Goal: Find specific page/section: Find specific page/section

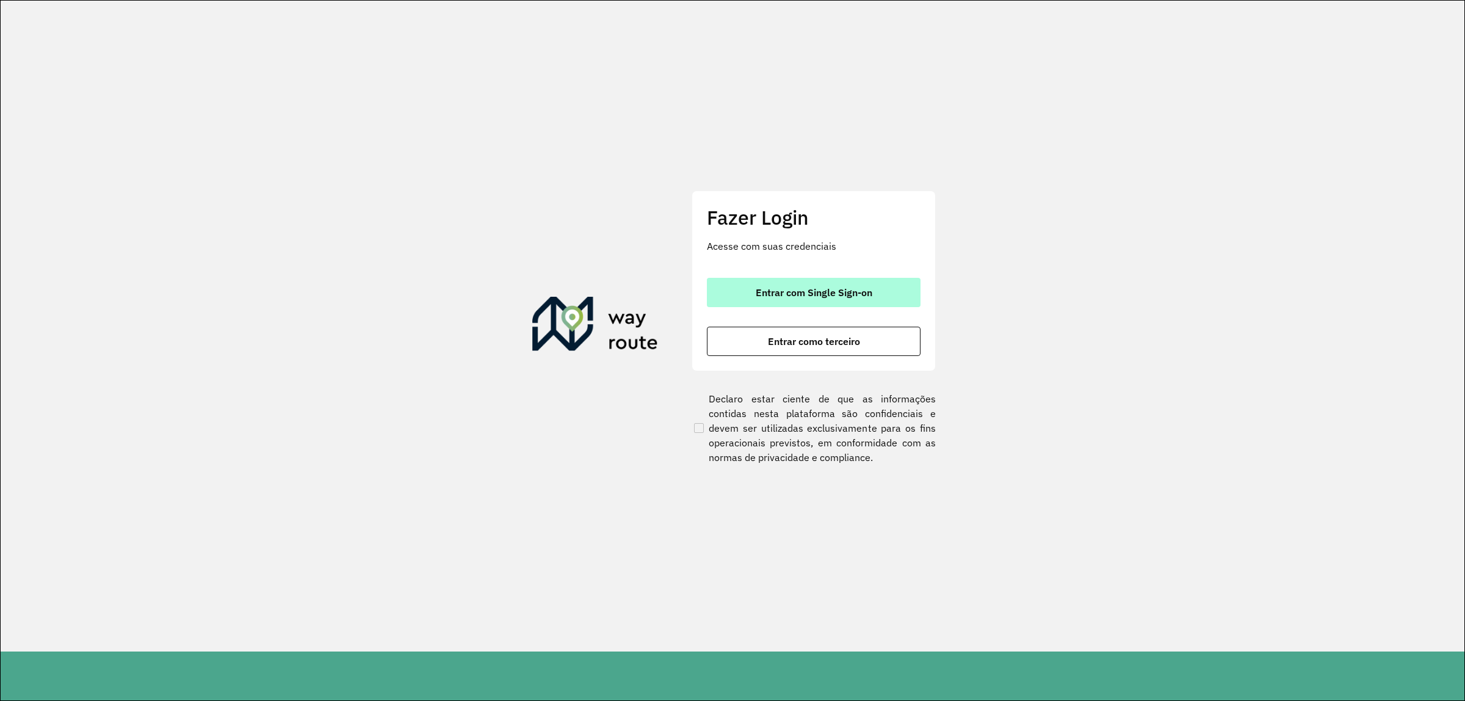
click at [770, 302] on button "Entrar com Single Sign-on" at bounding box center [814, 292] width 214 height 29
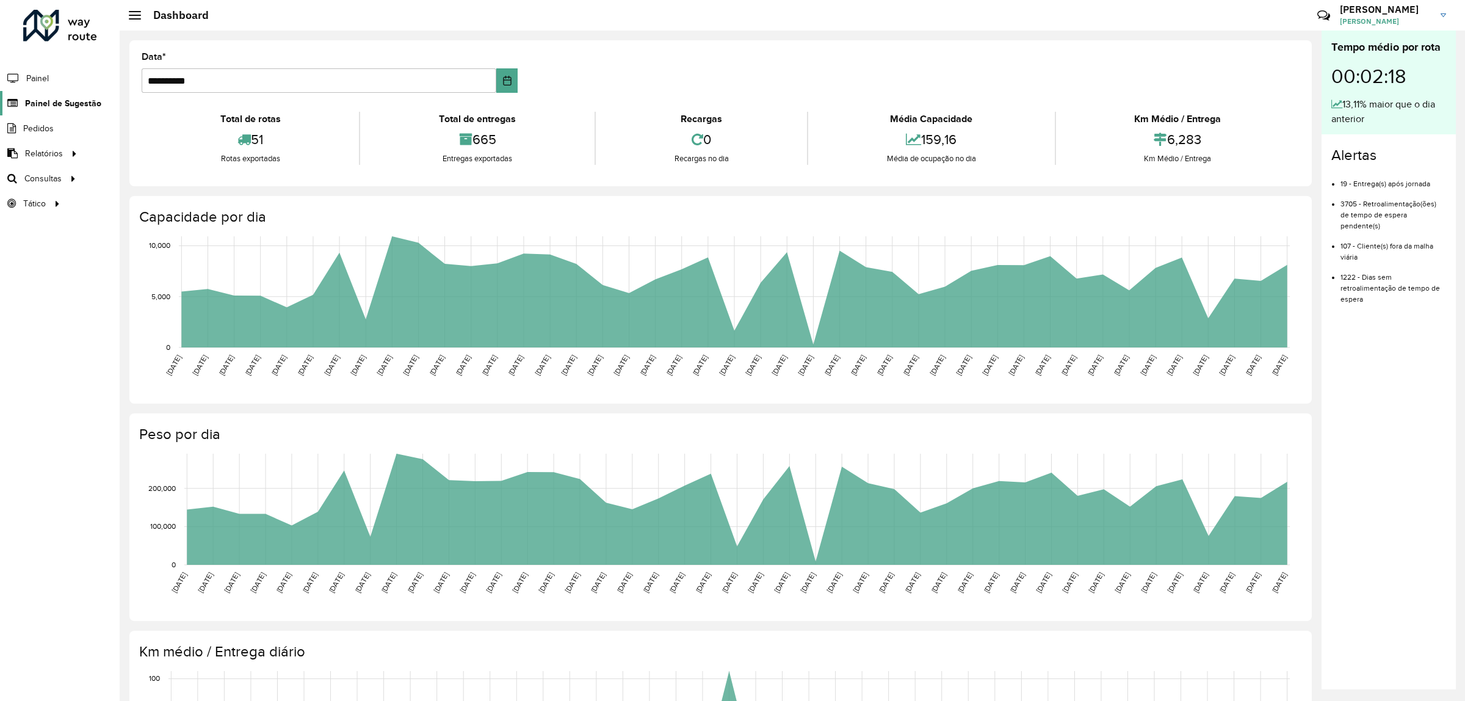
click at [34, 101] on span "Painel de Sugestão" at bounding box center [63, 103] width 76 height 13
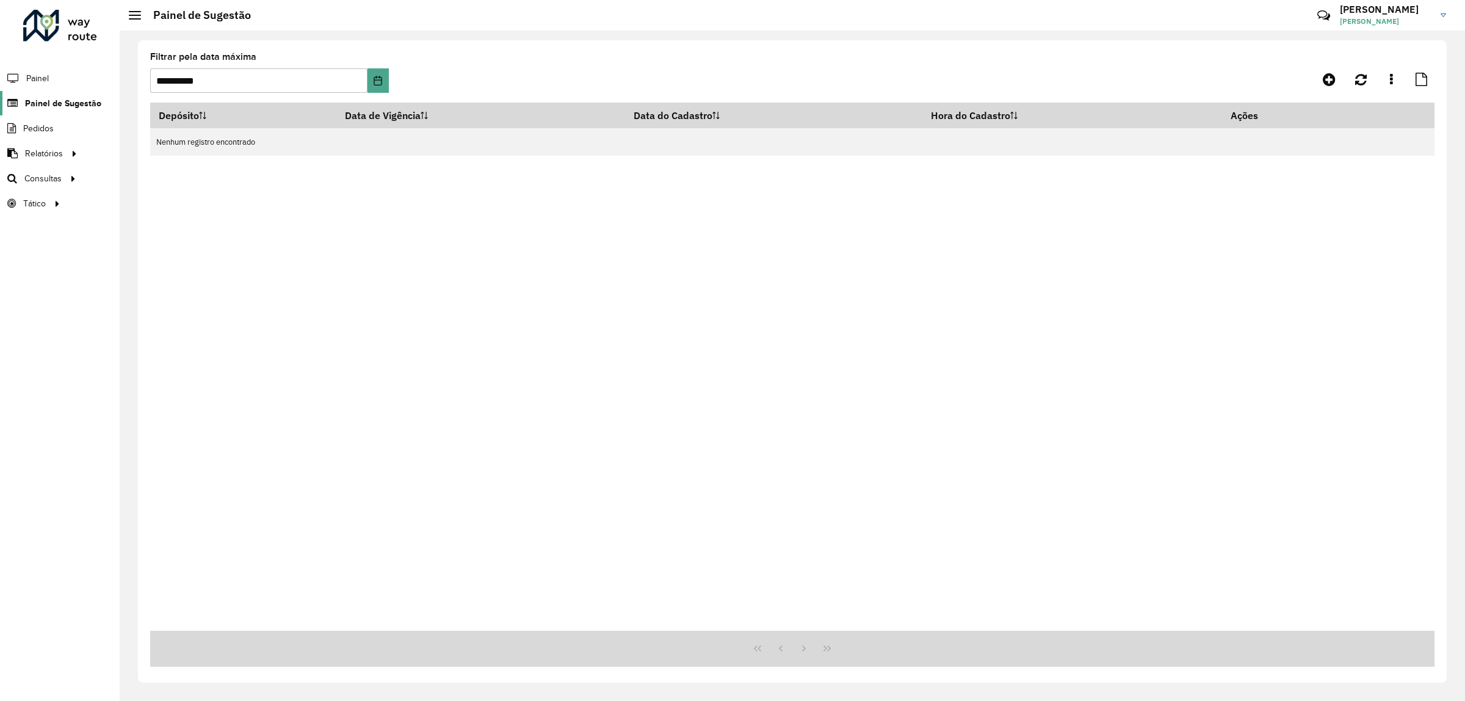
click at [62, 101] on span "Painel de Sugestão" at bounding box center [63, 103] width 76 height 13
